Goal: Task Accomplishment & Management: Manage account settings

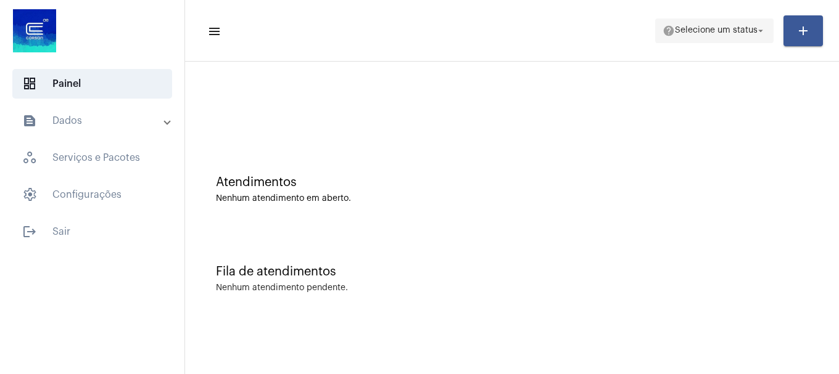
click at [726, 21] on span "help Selecione um status arrow_drop_down" at bounding box center [714, 30] width 104 height 22
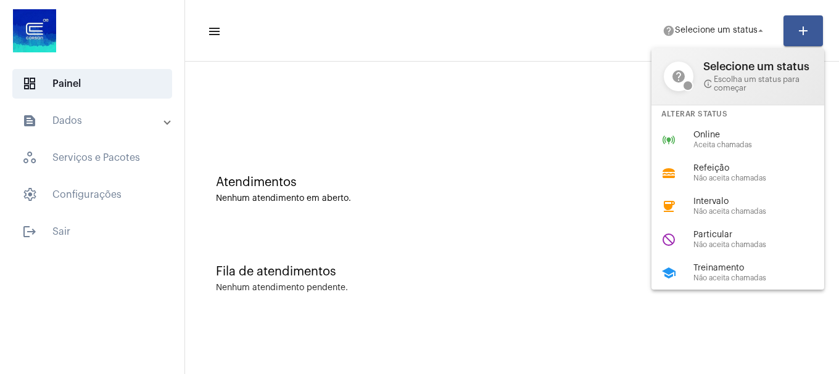
click at [708, 134] on span "Online" at bounding box center [763, 135] width 141 height 9
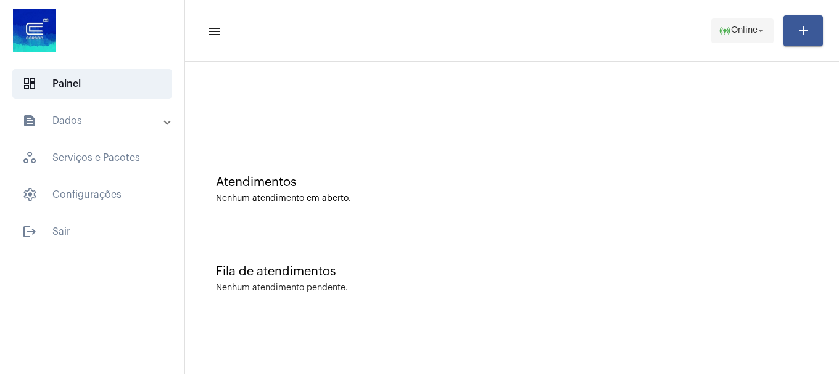
click at [757, 40] on span "online_prediction Online arrow_drop_down" at bounding box center [742, 30] width 47 height 22
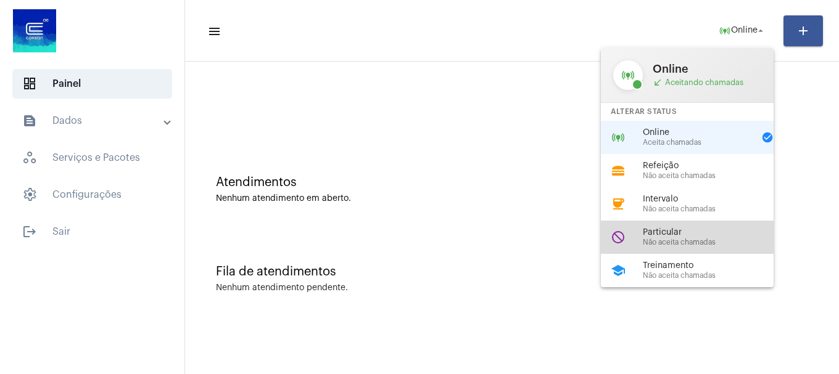
click at [675, 237] on div "Particular Não aceita chamadas" at bounding box center [713, 237] width 141 height 19
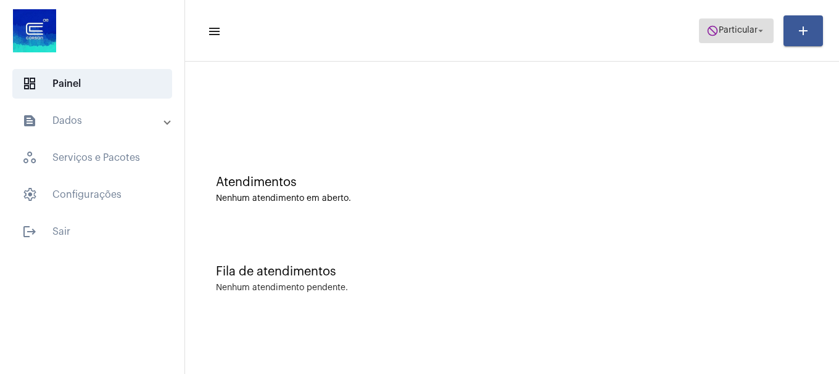
click at [743, 41] on span "do_not_disturb Particular arrow_drop_down" at bounding box center [736, 30] width 60 height 22
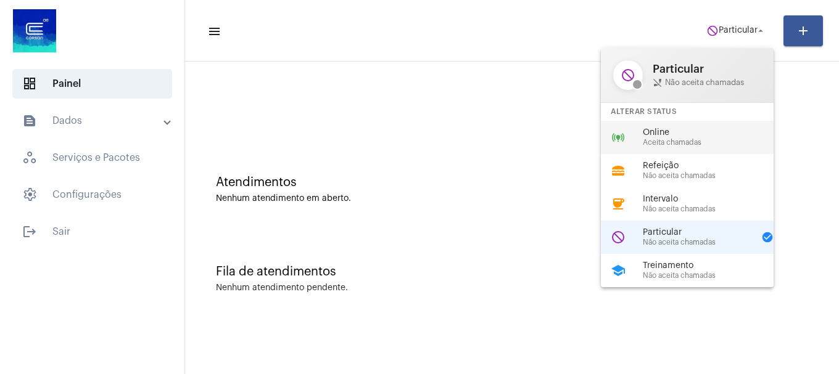
click at [694, 146] on span "Aceita chamadas" at bounding box center [713, 143] width 141 height 8
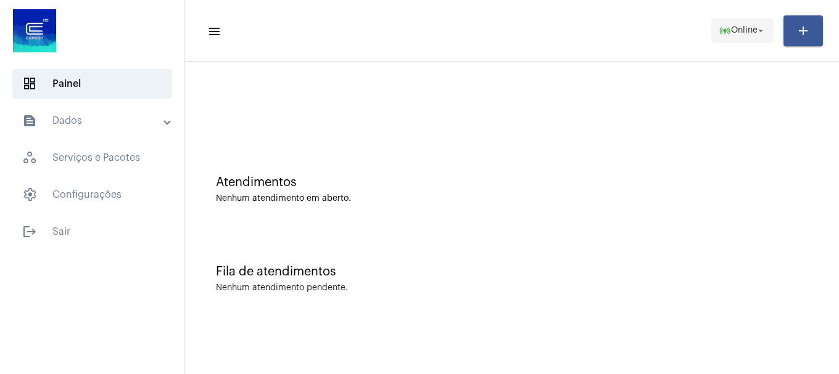
click at [721, 38] on span "online_prediction Online arrow_drop_down" at bounding box center [742, 30] width 47 height 22
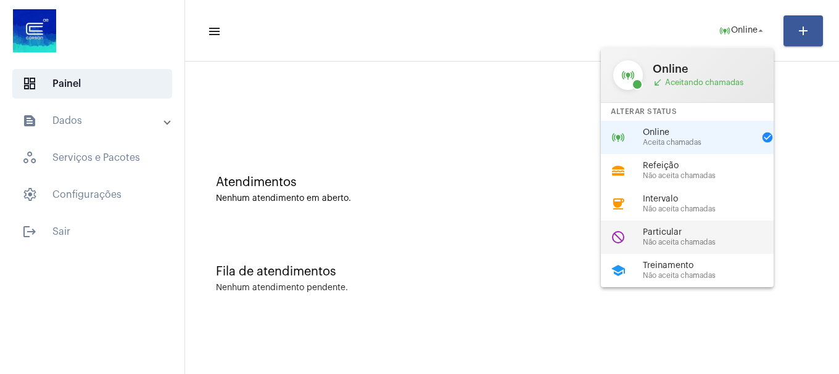
click at [669, 245] on span "Não aceita chamadas" at bounding box center [713, 243] width 141 height 8
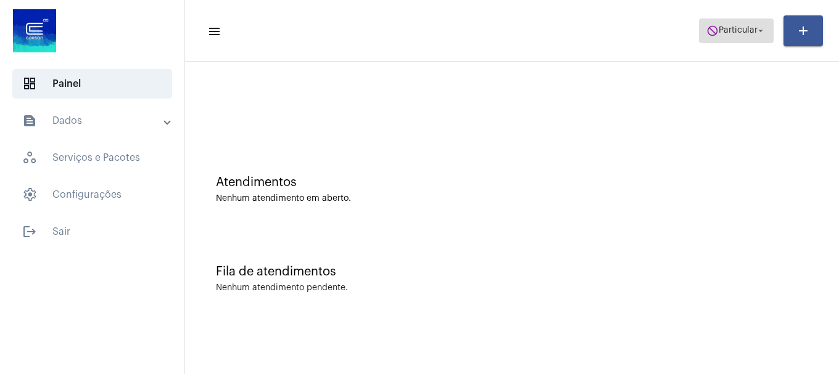
click at [716, 38] on span "do_not_disturb Particular arrow_drop_down" at bounding box center [736, 30] width 60 height 22
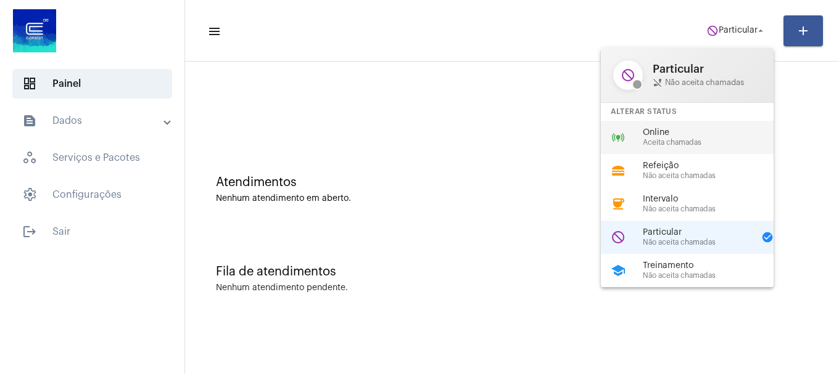
click at [713, 139] on span "Aceita chamadas" at bounding box center [713, 143] width 141 height 8
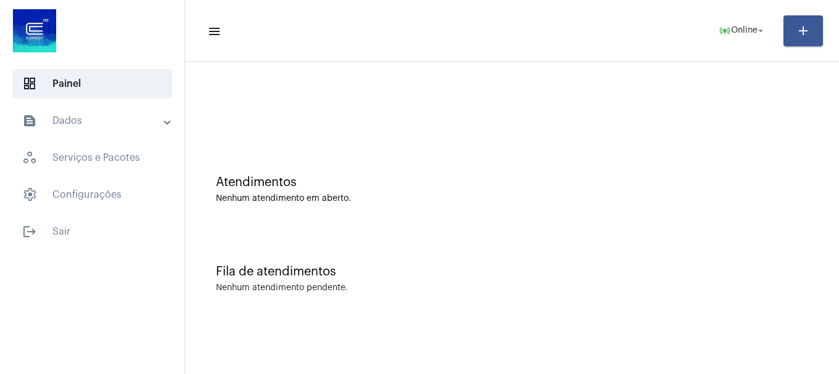
click at [738, 257] on div "Fila de atendimentos Nenhum atendimento pendente." at bounding box center [512, 272] width 642 height 89
click at [767, 30] on button "online_prediction Online arrow_drop_down" at bounding box center [742, 31] width 62 height 25
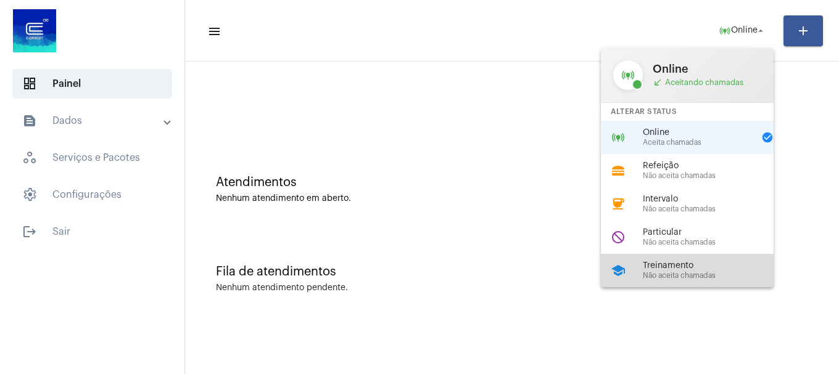
click at [674, 275] on span "Não aceita chamadas" at bounding box center [713, 276] width 141 height 8
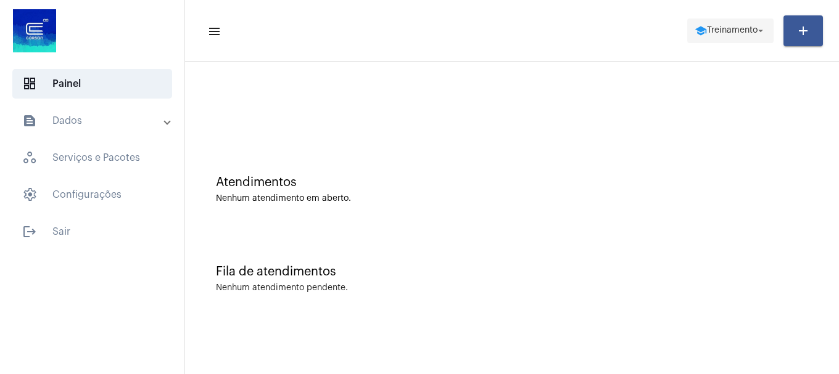
click at [742, 29] on span "Treinamento" at bounding box center [732, 31] width 51 height 9
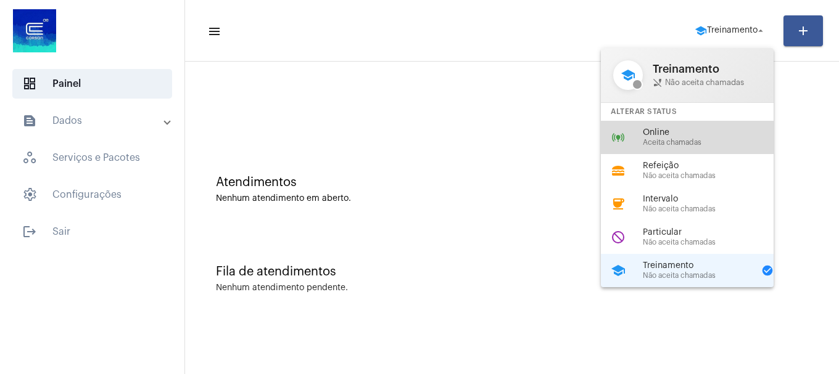
click at [666, 131] on span "Online" at bounding box center [713, 132] width 141 height 9
